Goal: Task Accomplishment & Management: Manage account settings

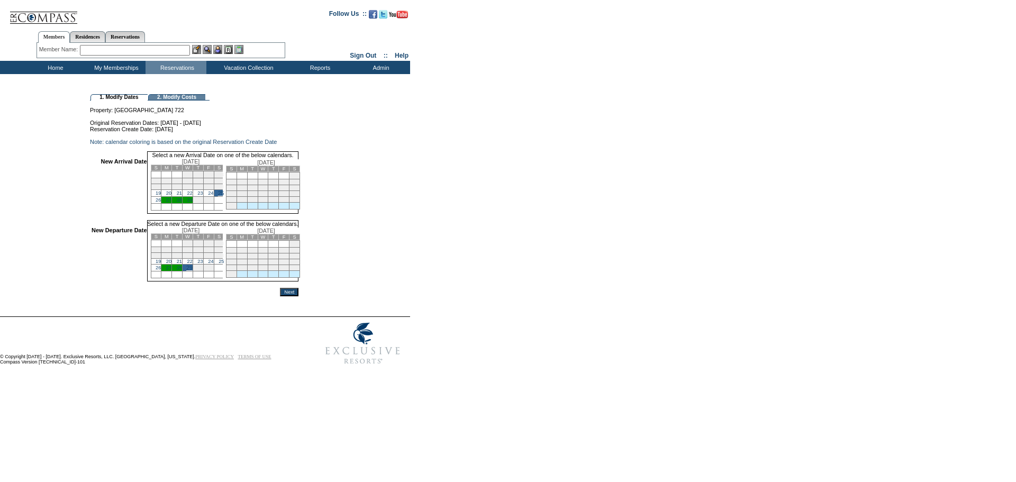
click at [298, 296] on input "Next" at bounding box center [289, 292] width 19 height 8
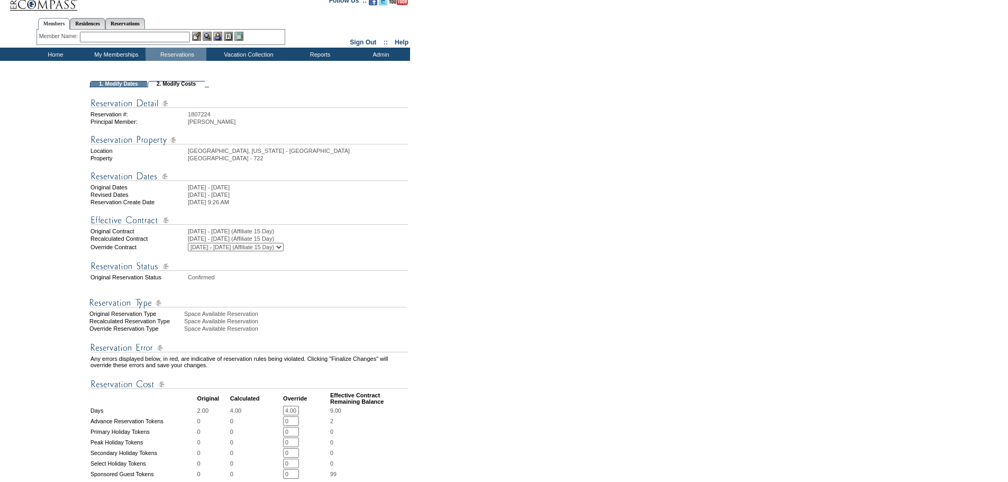
scroll to position [264, 0]
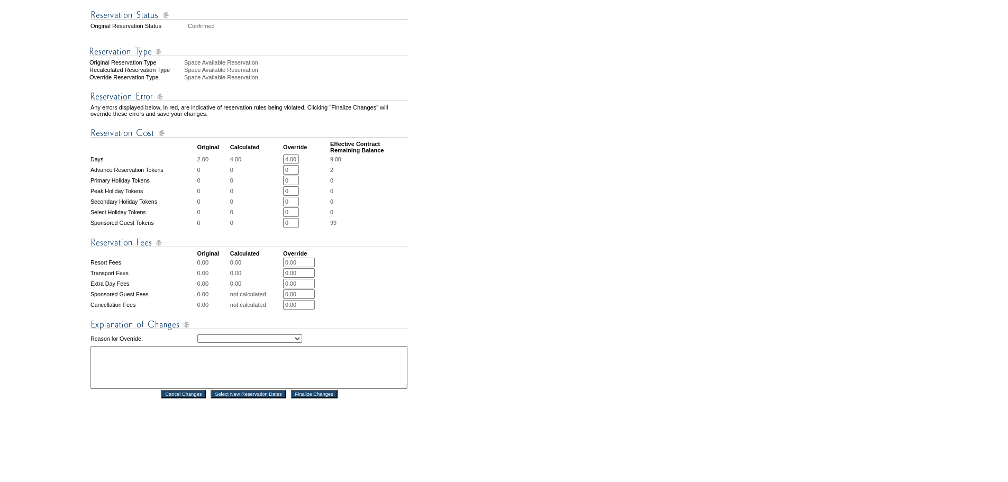
click at [297, 343] on select "Creating Continuous Stay Days Rebooked After Cancellation Editing Occupant Expe…" at bounding box center [249, 338] width 105 height 8
select select "1043"
click at [197, 343] on select "Creating Continuous Stay Days Rebooked After Cancellation Editing Occupant Expe…" at bounding box center [249, 338] width 105 height 8
drag, startPoint x: 286, startPoint y: 380, endPoint x: 270, endPoint y: 385, distance: 16.1
click at [286, 380] on textarea at bounding box center [248, 367] width 317 height 43
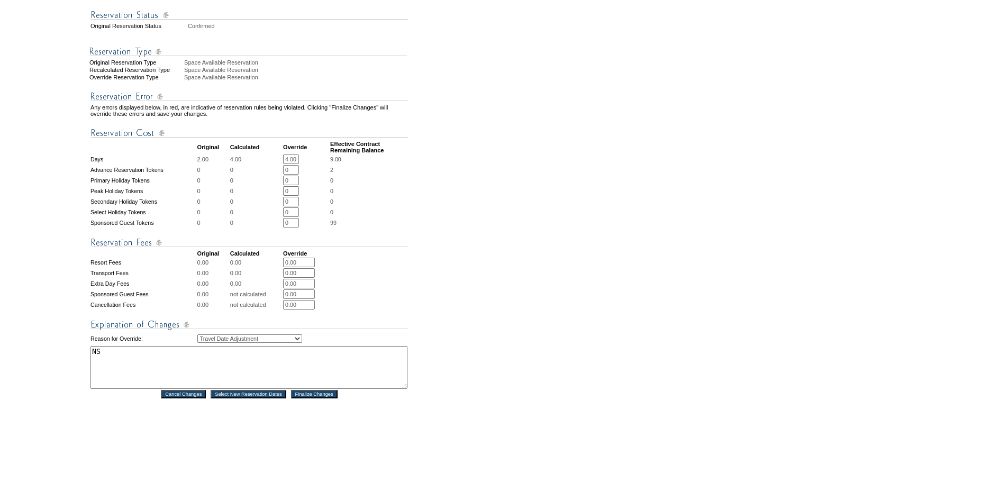
type textarea "NS"
click at [333, 398] on input "Finalize Changes" at bounding box center [314, 394] width 47 height 8
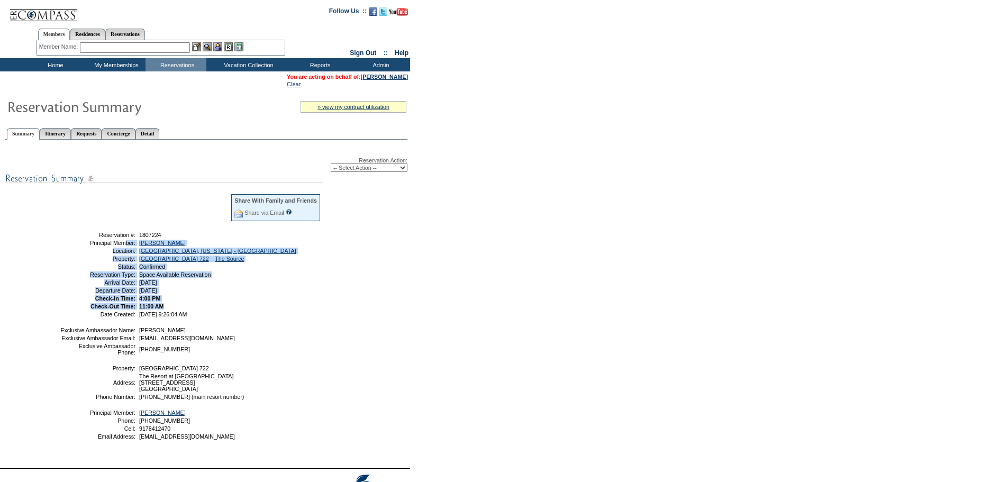
drag, startPoint x: 126, startPoint y: 301, endPoint x: 81, endPoint y: 246, distance: 71.1
click at [81, 246] on tbody "Share With Family and Friends Share via Email Share Reservation Information Ple…" at bounding box center [190, 255] width 261 height 124
click at [288, 309] on td "11:00 AM" at bounding box center [229, 306] width 184 height 6
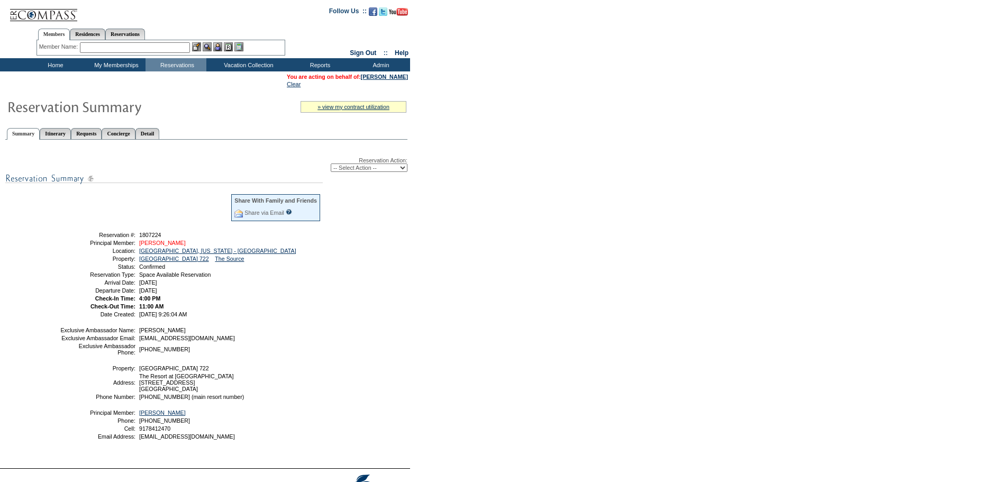
click at [159, 246] on link "[PERSON_NAME]" at bounding box center [162, 243] width 47 height 6
